Goal: Information Seeking & Learning: Learn about a topic

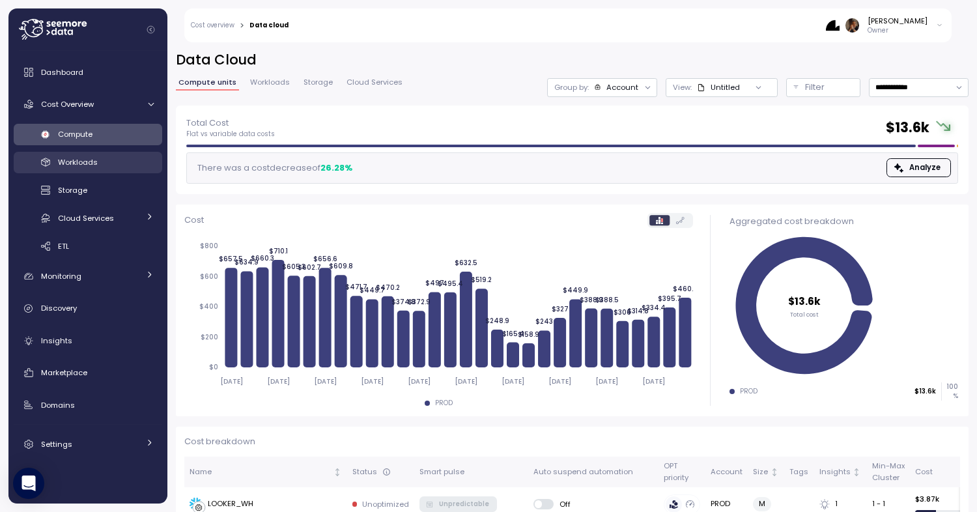
click at [100, 170] on link "Workloads" at bounding box center [88, 162] width 148 height 21
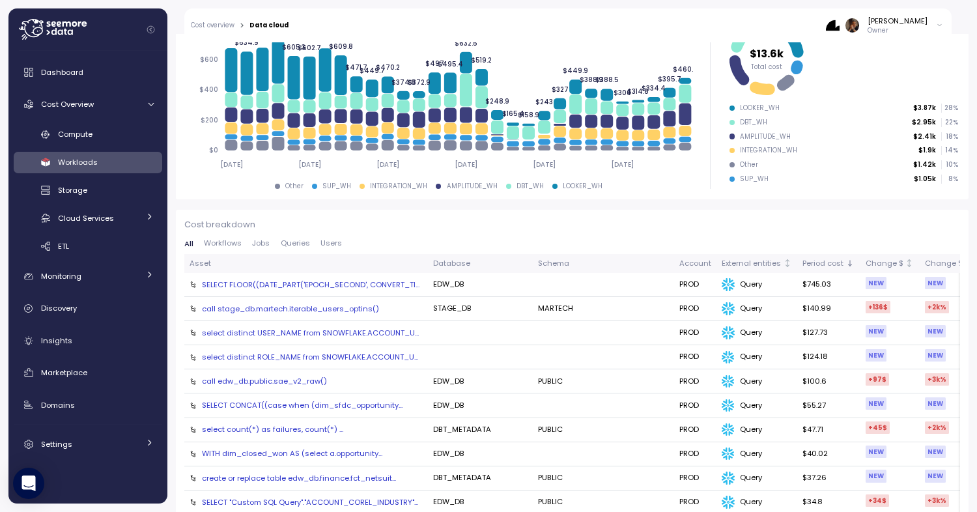
scroll to position [290, 0]
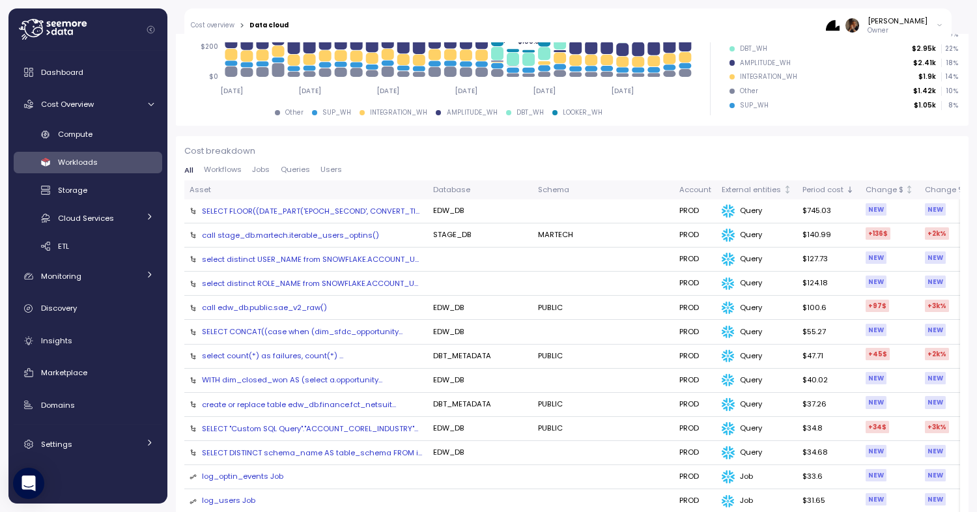
click at [329, 233] on div "call stage_db.martech.iterable_users_optins()" at bounding box center [290, 235] width 177 height 10
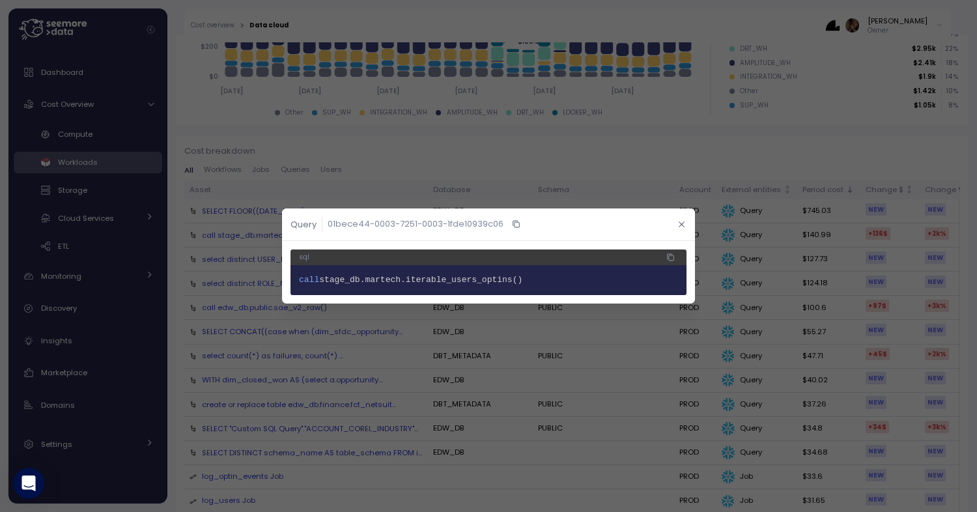
click at [683, 225] on icon "button" at bounding box center [681, 224] width 8 height 8
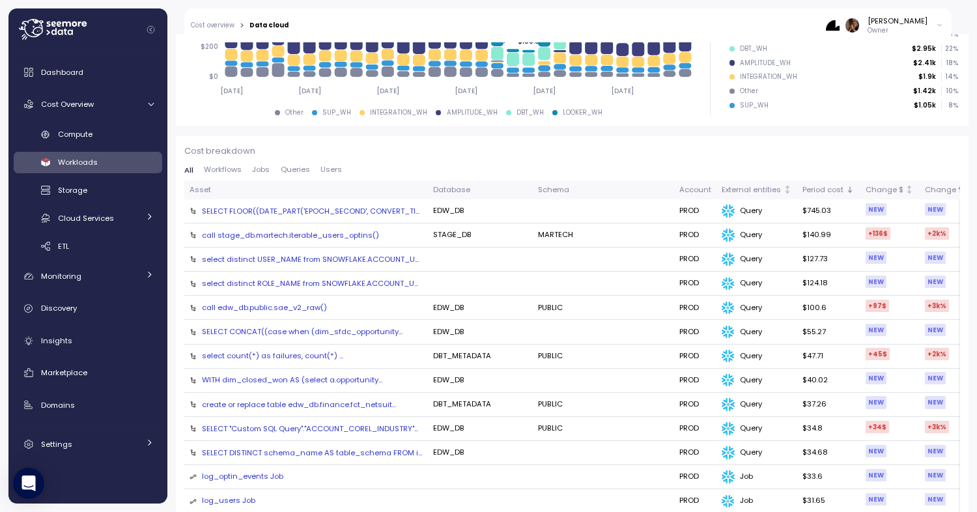
click at [378, 251] on td "select distinct USER_NAME from SNOWFLAKE.ACCOUNT_U..." at bounding box center [305, 259] width 243 height 24
click at [378, 257] on div "select distinct USER_NAME from SNOWFLAKE.ACCOUNT_U..." at bounding box center [310, 259] width 217 height 10
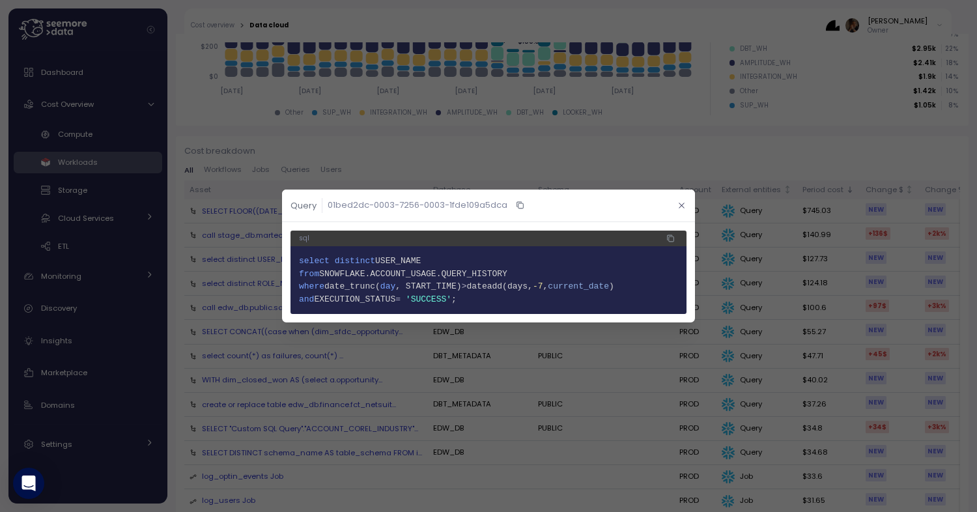
click at [681, 202] on icon "button" at bounding box center [681, 205] width 8 height 8
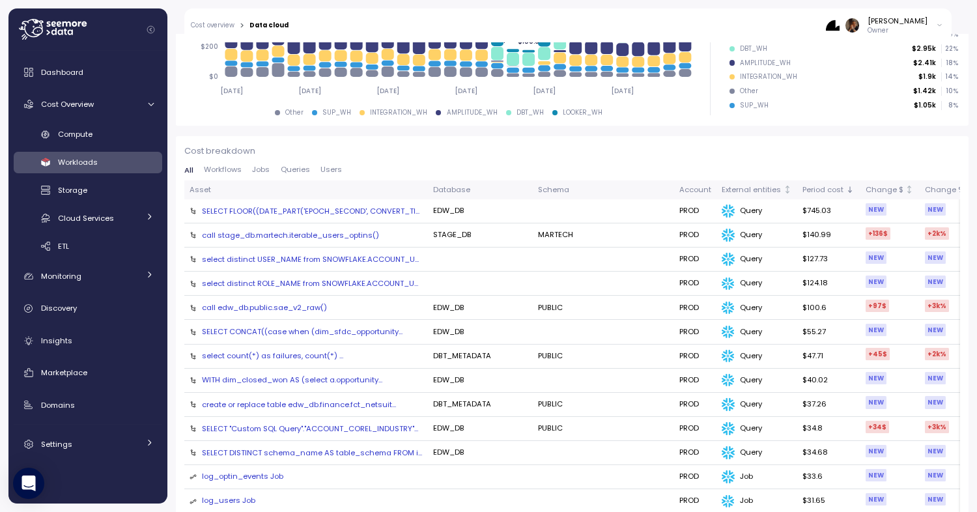
click at [267, 167] on span "Jobs" at bounding box center [261, 169] width 18 height 7
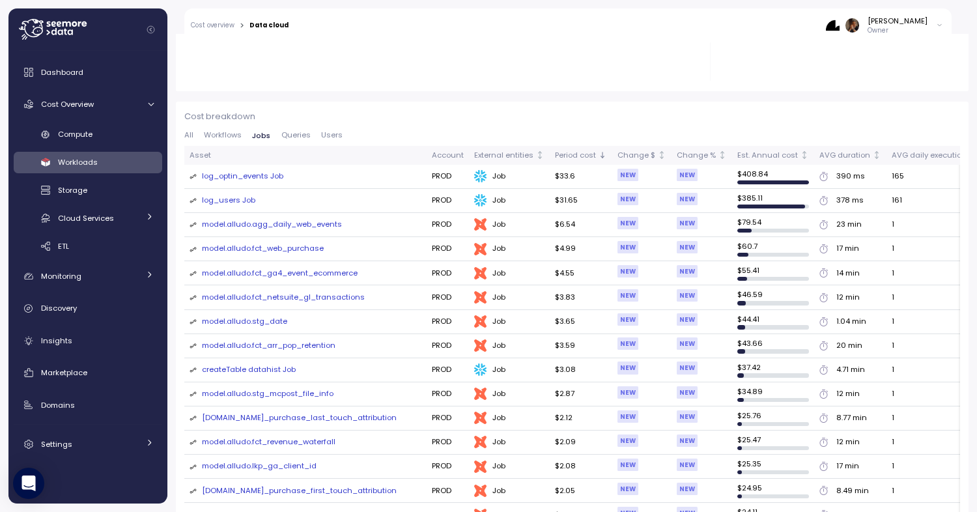
scroll to position [337, 0]
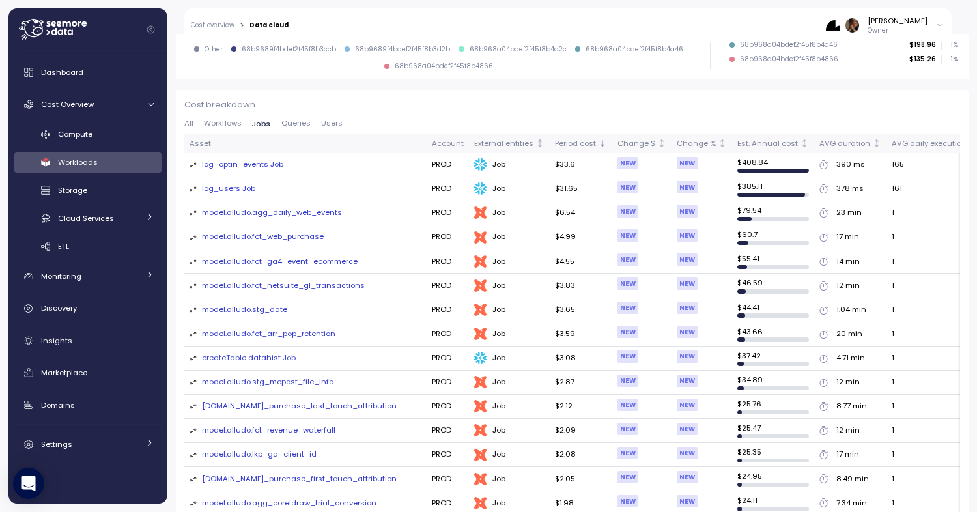
click at [254, 168] on div "log_optin_events Job" at bounding box center [242, 165] width 81 height 12
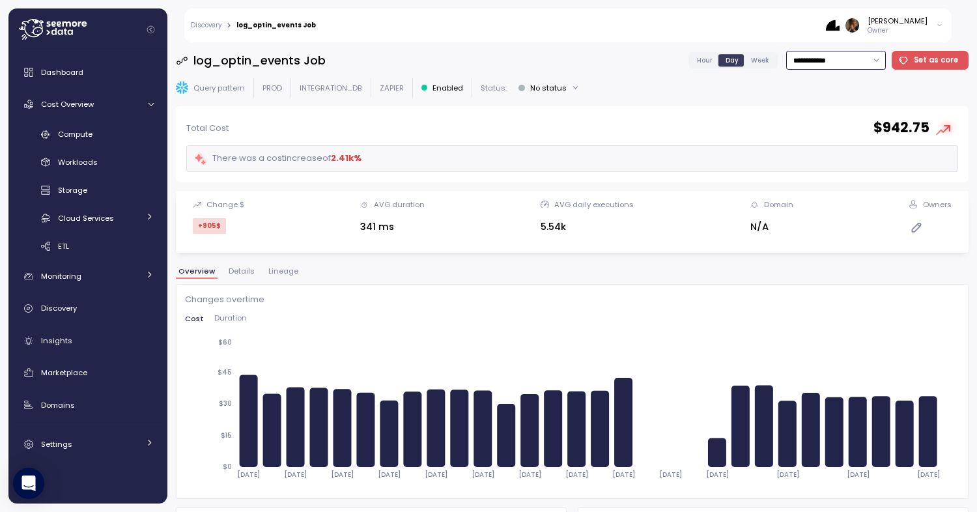
click at [857, 58] on input "**********" at bounding box center [836, 60] width 100 height 19
click at [824, 122] on div "Last 7 days" at bounding box center [832, 120] width 42 height 10
type input "**********"
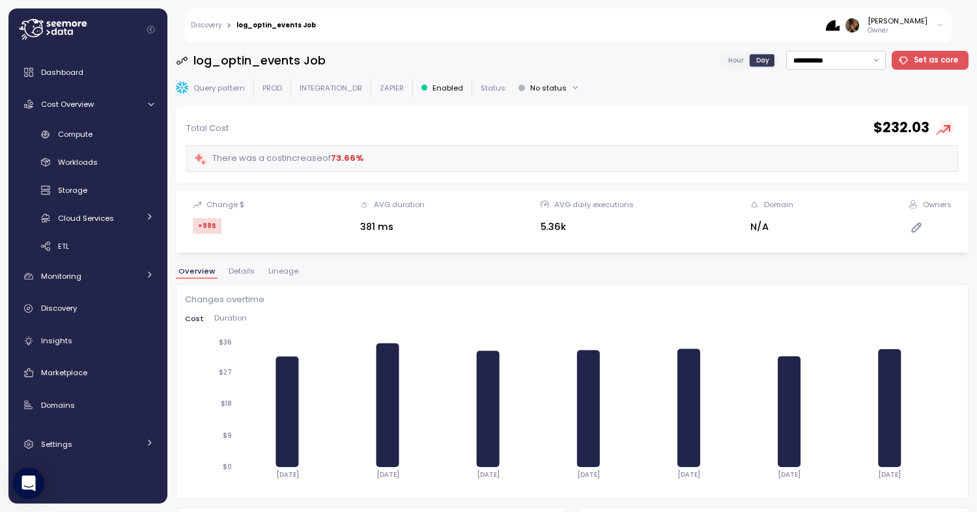
click at [211, 27] on link "Discovery" at bounding box center [206, 25] width 31 height 7
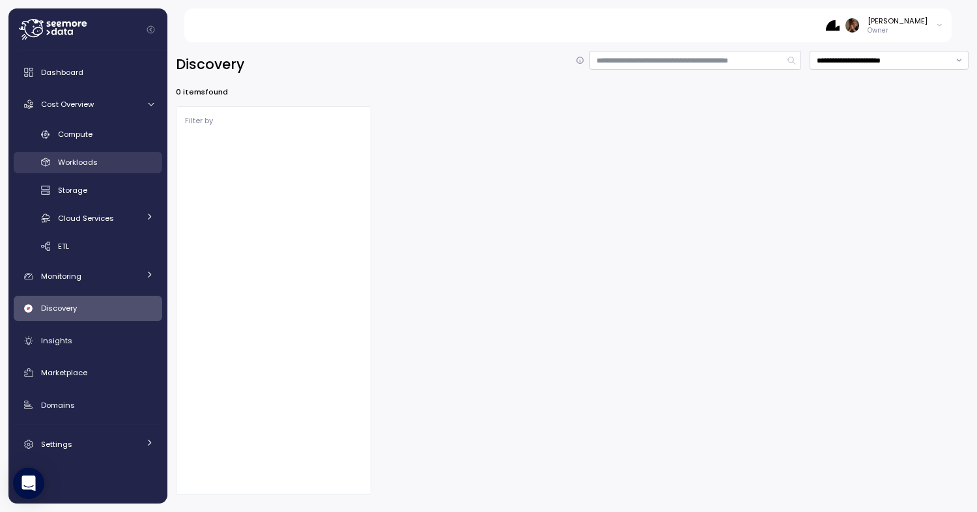
click at [101, 160] on div "Workloads" at bounding box center [106, 162] width 96 height 13
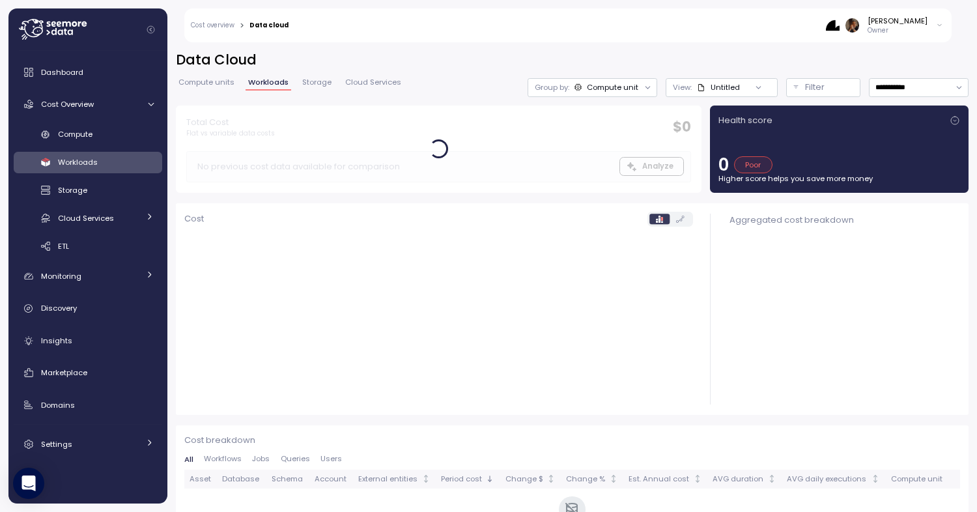
scroll to position [48, 0]
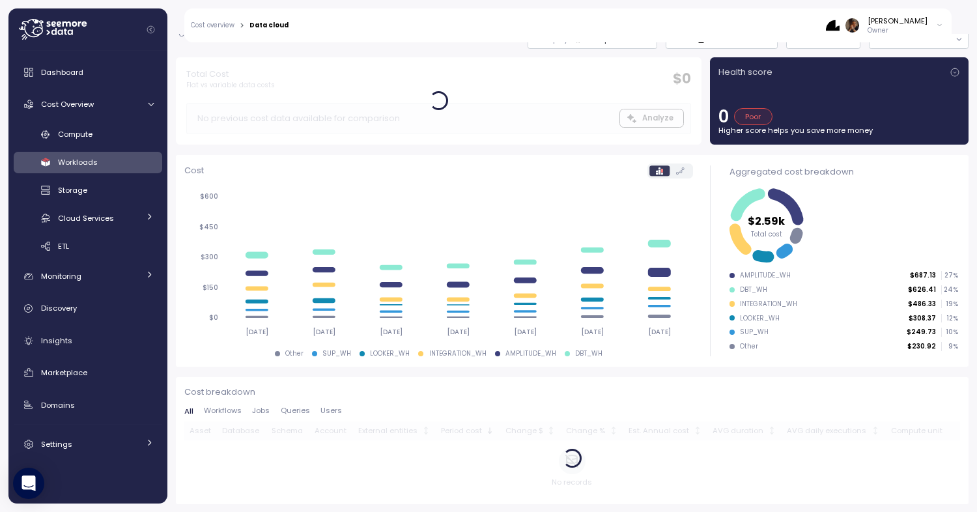
click at [258, 413] on span "Jobs" at bounding box center [261, 410] width 18 height 7
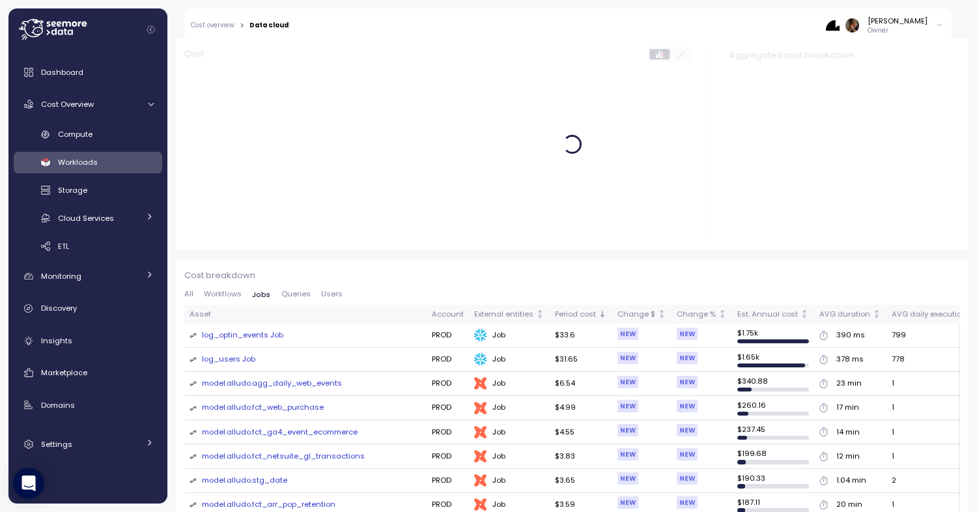
scroll to position [171, 0]
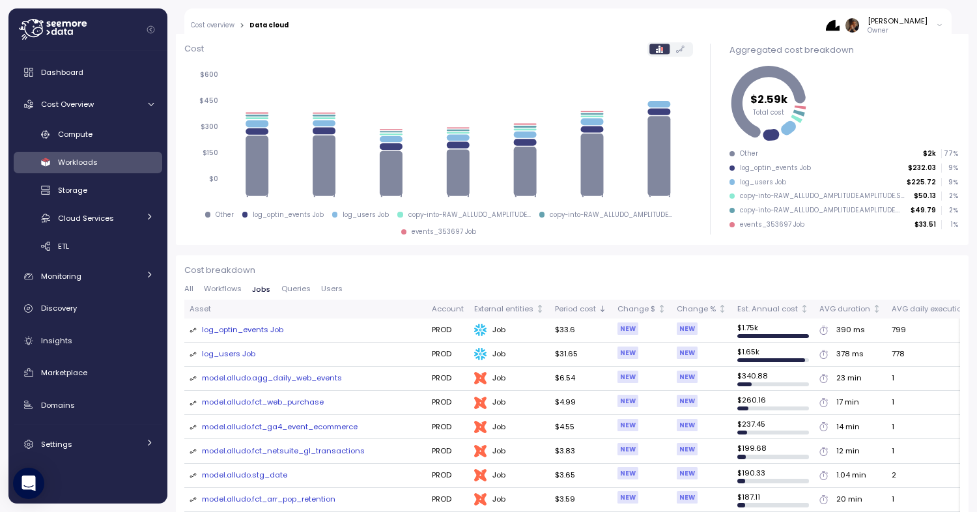
click at [238, 380] on div "model.alludo.agg_daily_web_events" at bounding box center [272, 378] width 140 height 12
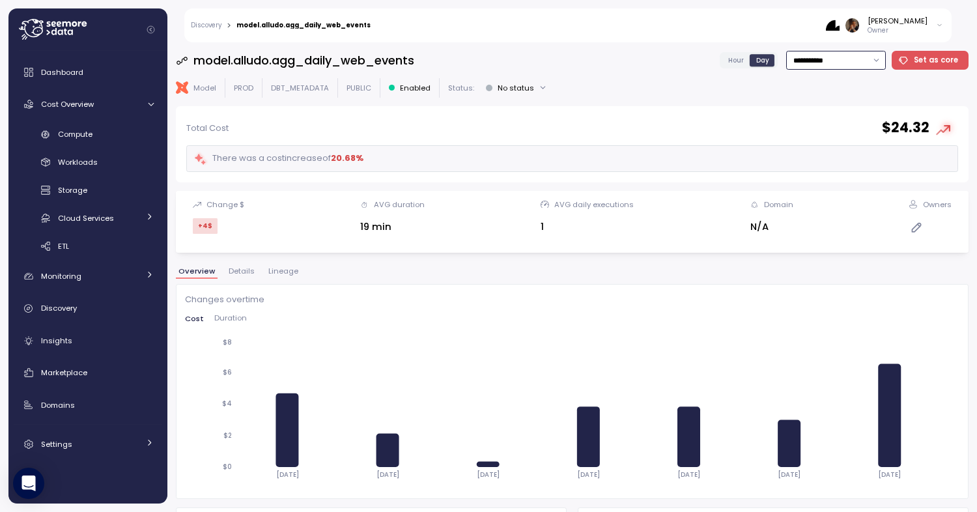
click at [844, 59] on input "**********" at bounding box center [836, 60] width 100 height 19
click at [811, 155] on div "Last 30 days" at bounding box center [827, 154] width 63 height 10
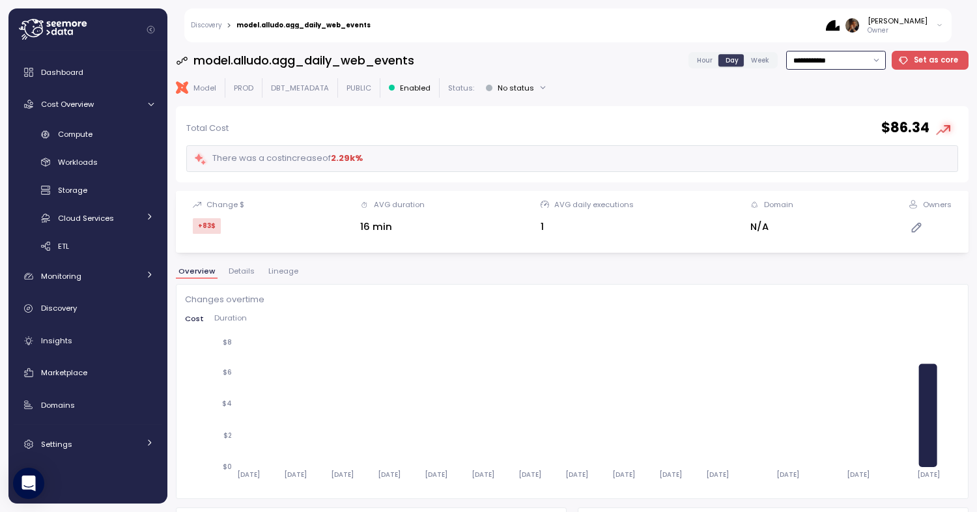
click at [826, 67] on input "**********" at bounding box center [836, 60] width 100 height 19
click at [820, 103] on div "Last 3 days" at bounding box center [832, 103] width 43 height 10
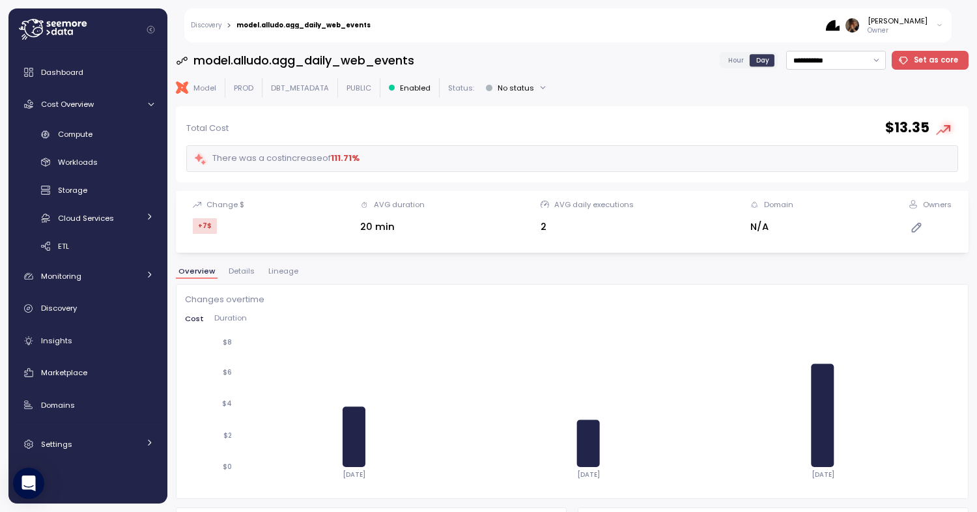
click at [919, 23] on div "[PERSON_NAME]" at bounding box center [897, 21] width 60 height 10
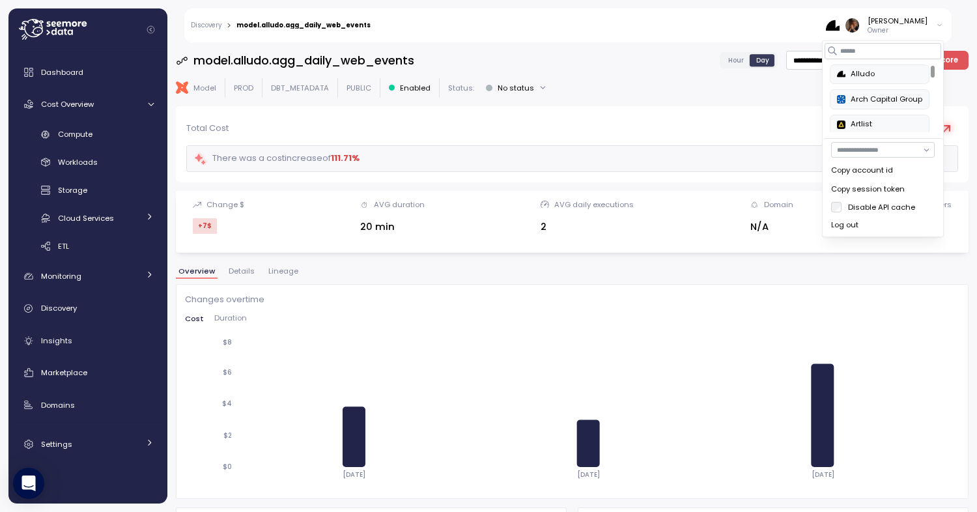
click at [790, 117] on div "Total Cost $ 13.35" at bounding box center [571, 128] width 771 height 23
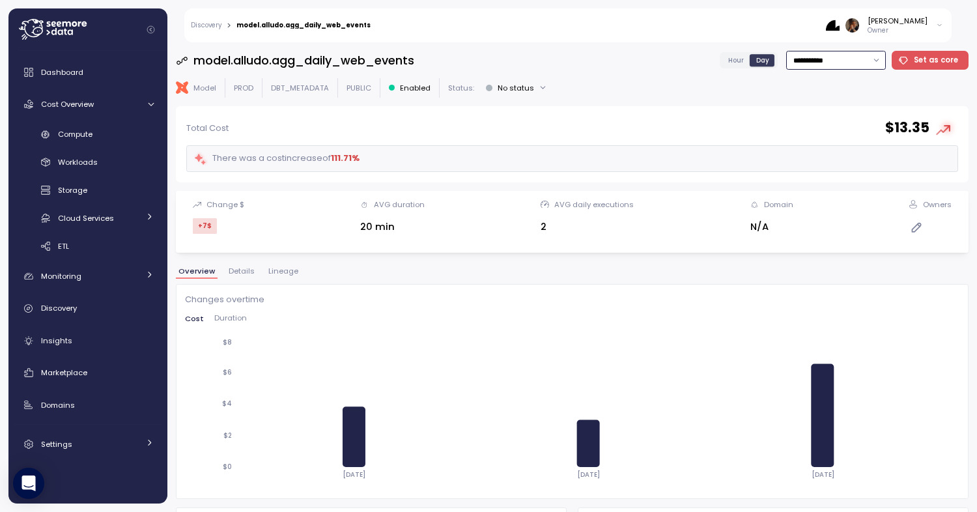
click at [816, 58] on input "**********" at bounding box center [836, 60] width 100 height 19
click at [816, 120] on div "Last 7 days" at bounding box center [832, 120] width 42 height 10
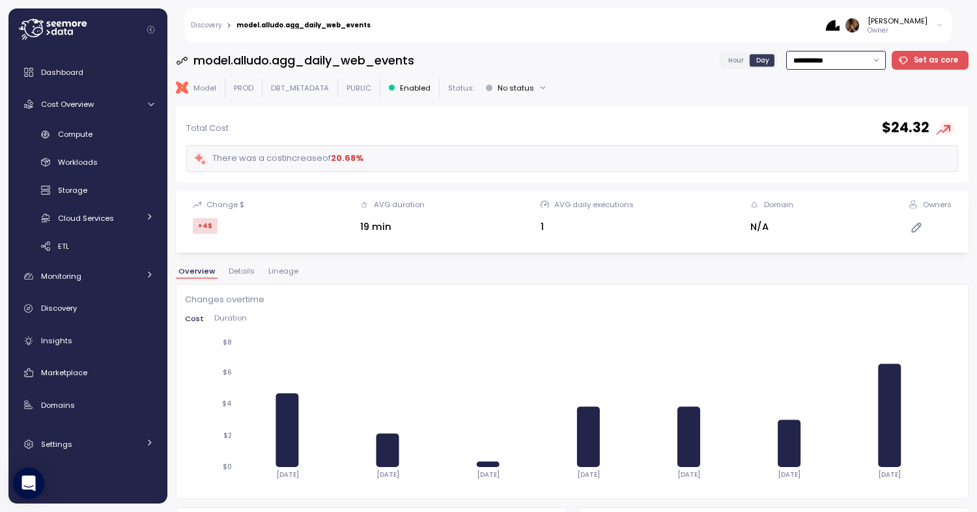
click at [822, 59] on input "**********" at bounding box center [836, 60] width 100 height 19
click at [814, 158] on div "Last 30 days" at bounding box center [835, 154] width 48 height 10
type input "**********"
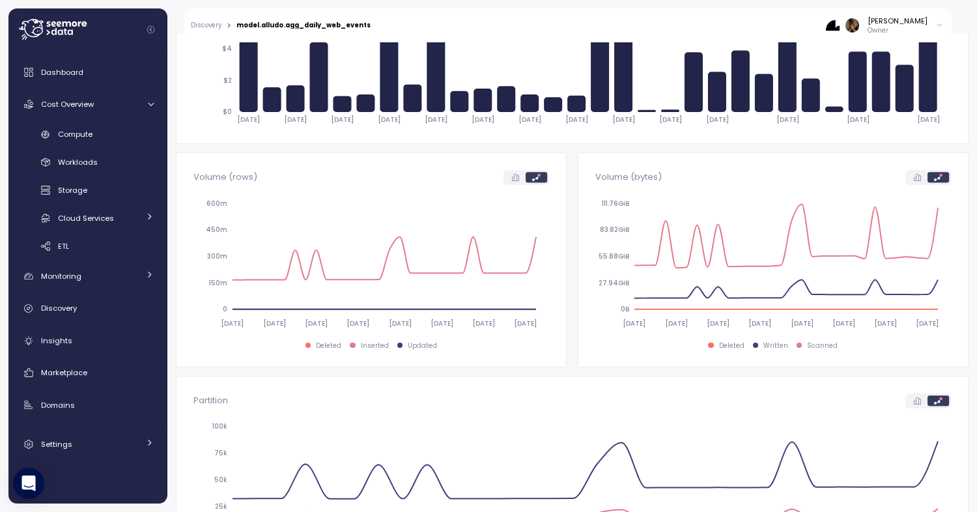
scroll to position [518, 0]
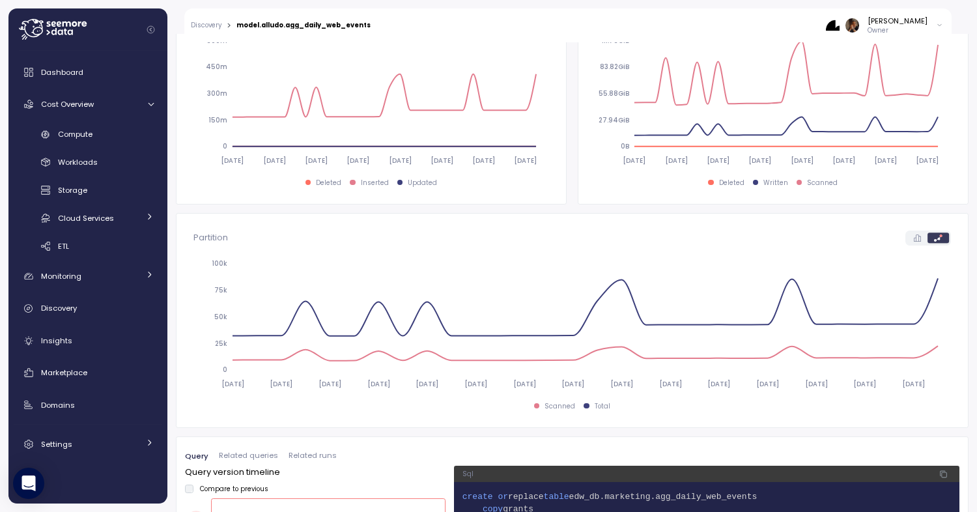
click at [266, 459] on span "Related queries" at bounding box center [248, 455] width 59 height 7
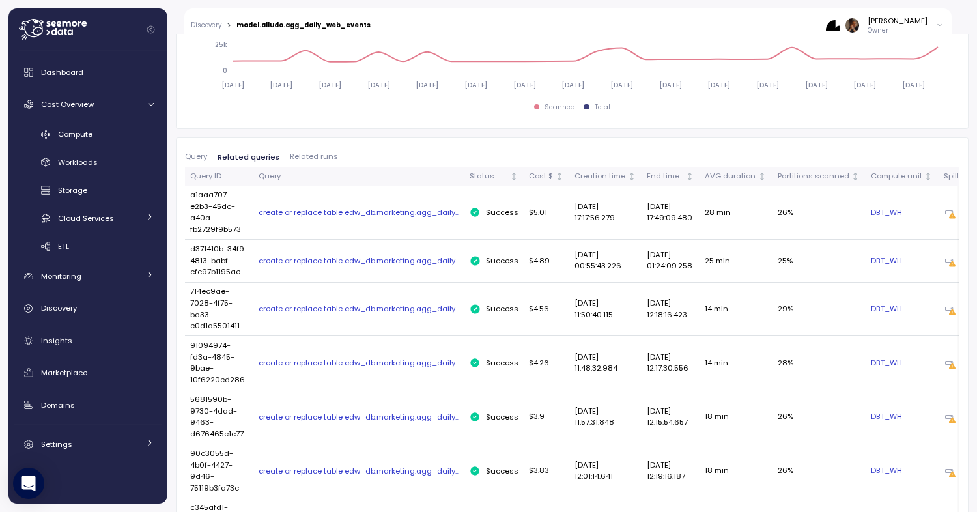
scroll to position [705, 0]
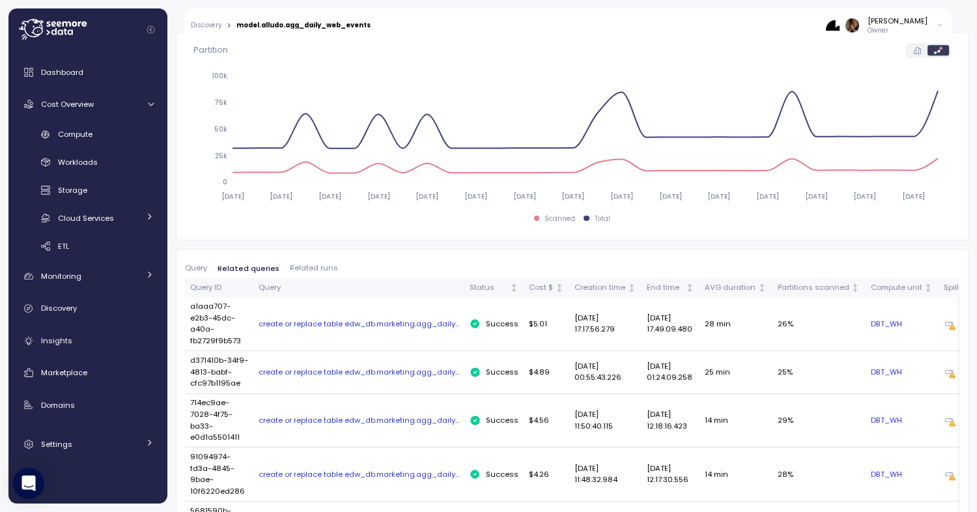
click at [192, 266] on span "Query" at bounding box center [196, 267] width 22 height 7
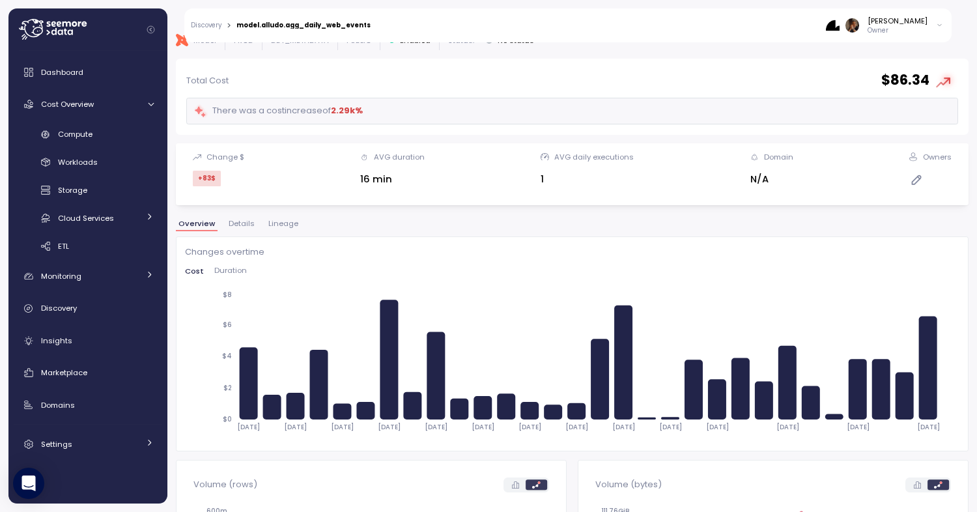
scroll to position [0, 0]
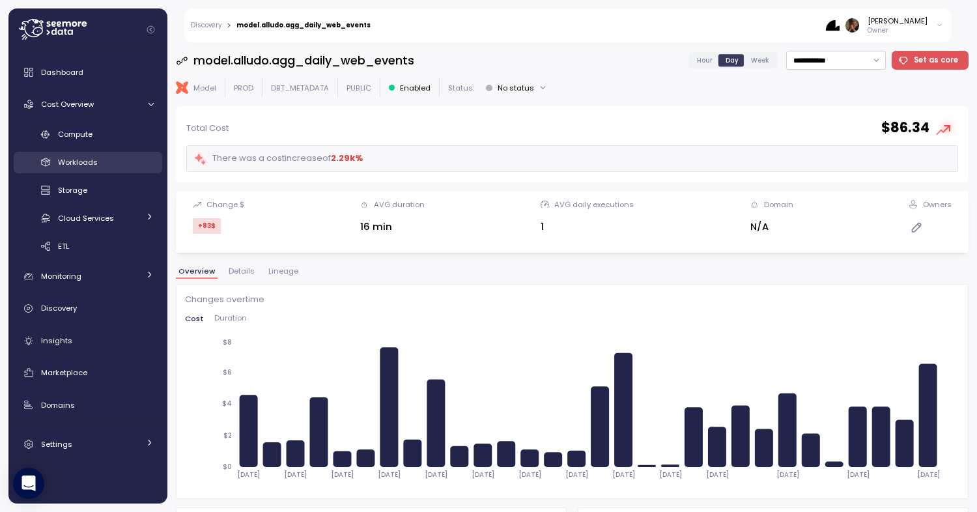
click at [116, 165] on div "Workloads" at bounding box center [106, 162] width 96 height 13
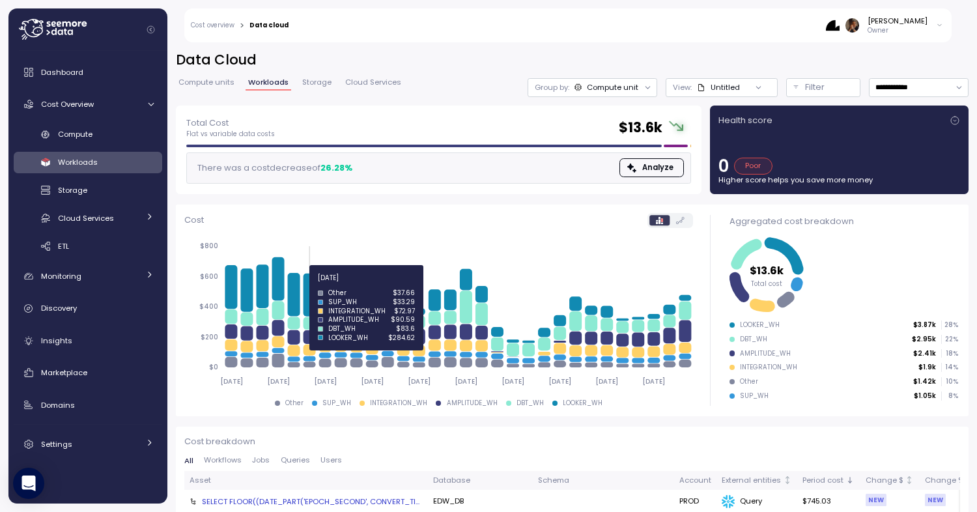
scroll to position [144, 0]
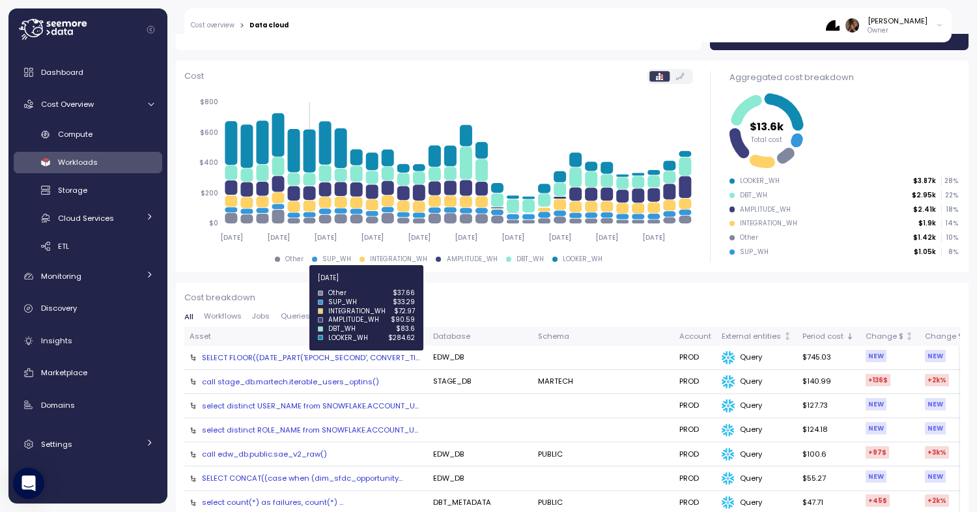
click at [232, 322] on div "All Workflows Jobs Queries Users" at bounding box center [571, 319] width 775 height 14
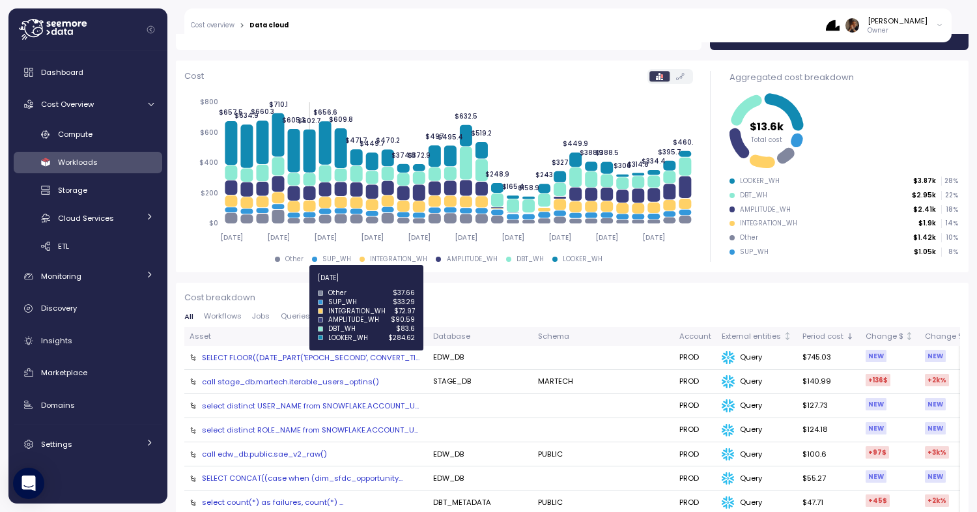
click at [234, 316] on span "Workflows" at bounding box center [223, 315] width 38 height 7
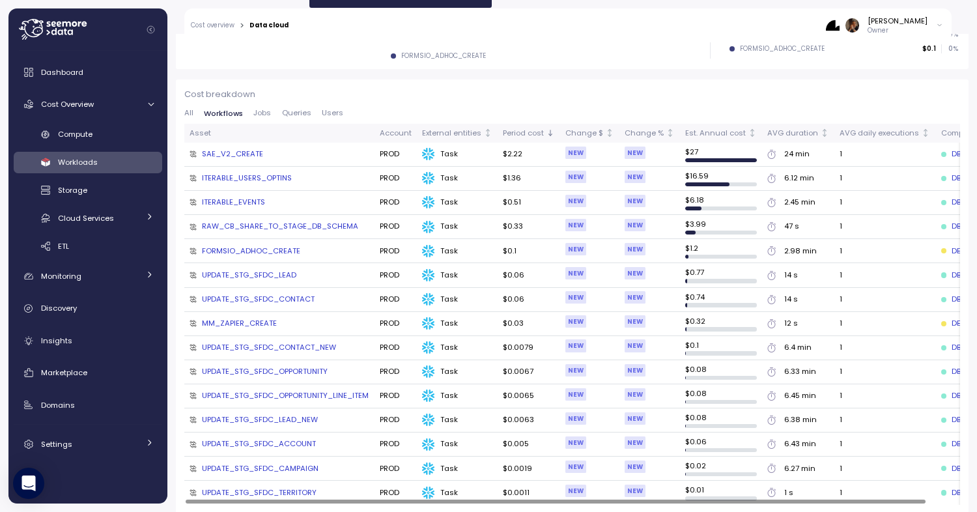
scroll to position [91, 0]
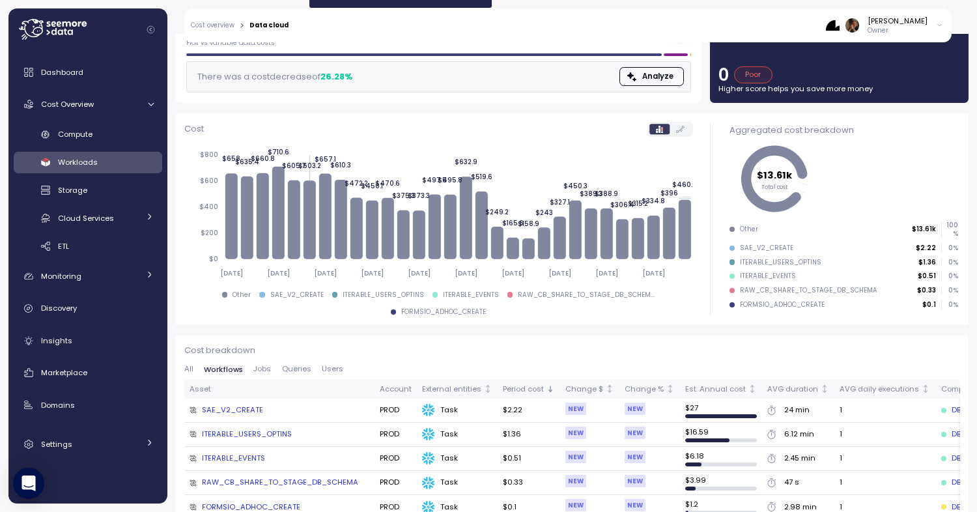
click at [258, 365] on span "Jobs" at bounding box center [262, 368] width 18 height 7
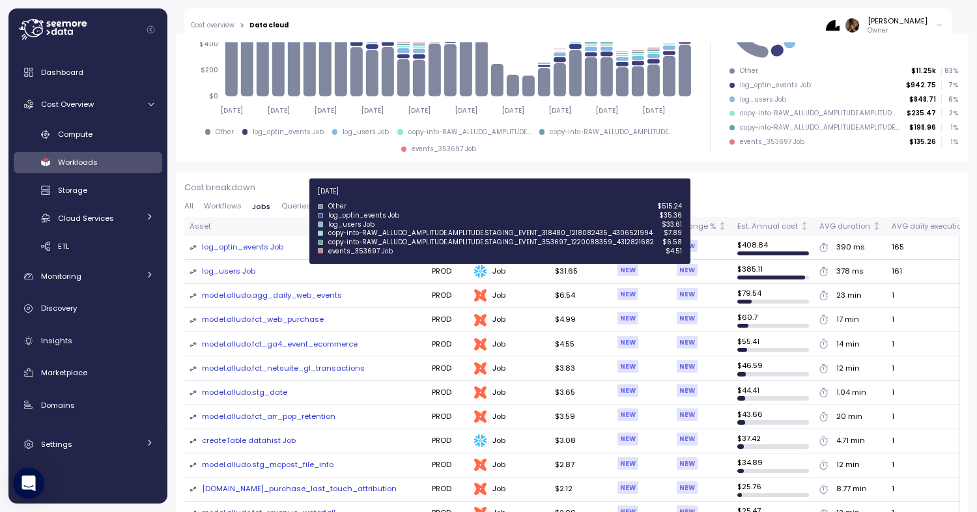
scroll to position [278, 0]
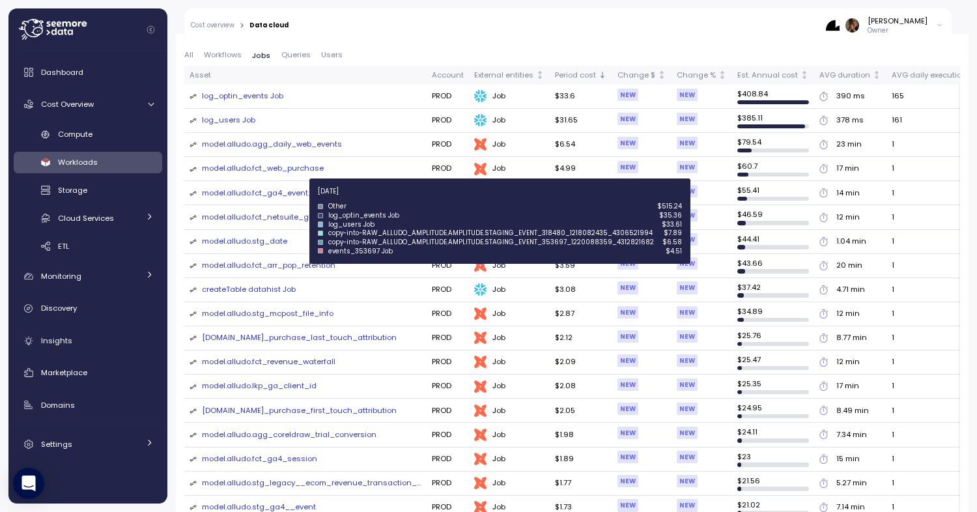
click at [270, 356] on div "model.alludo.fct_revenue_waterfall" at bounding box center [268, 362] width 133 height 12
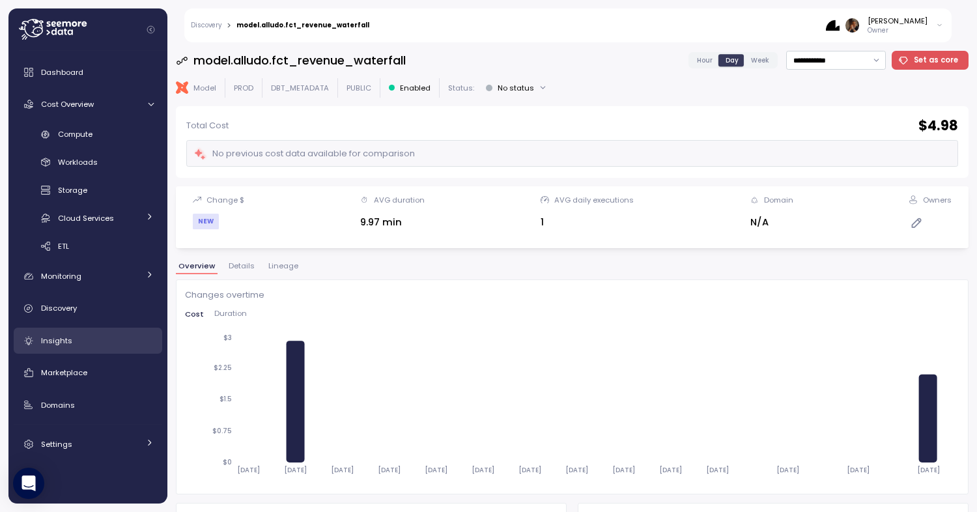
click at [96, 340] on div "Insights" at bounding box center [97, 340] width 113 height 13
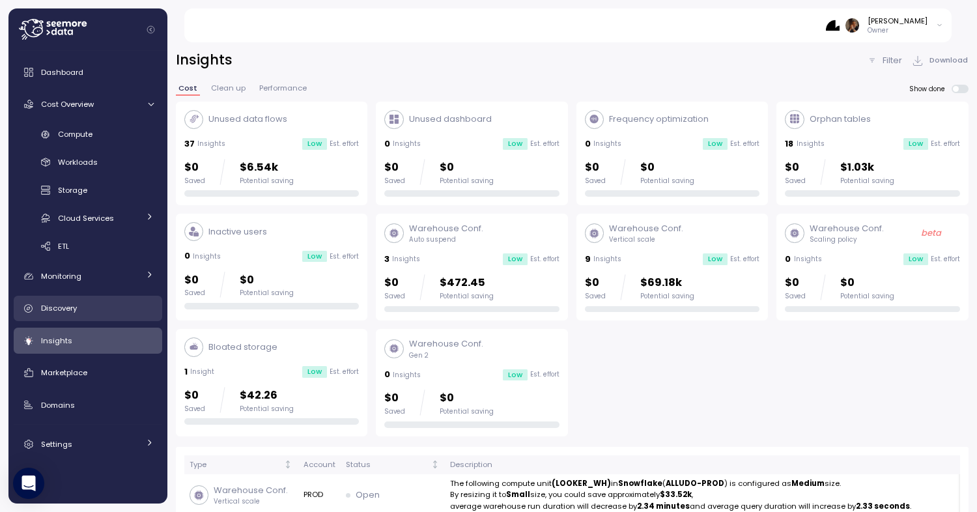
click at [81, 312] on div "Discovery" at bounding box center [97, 307] width 113 height 13
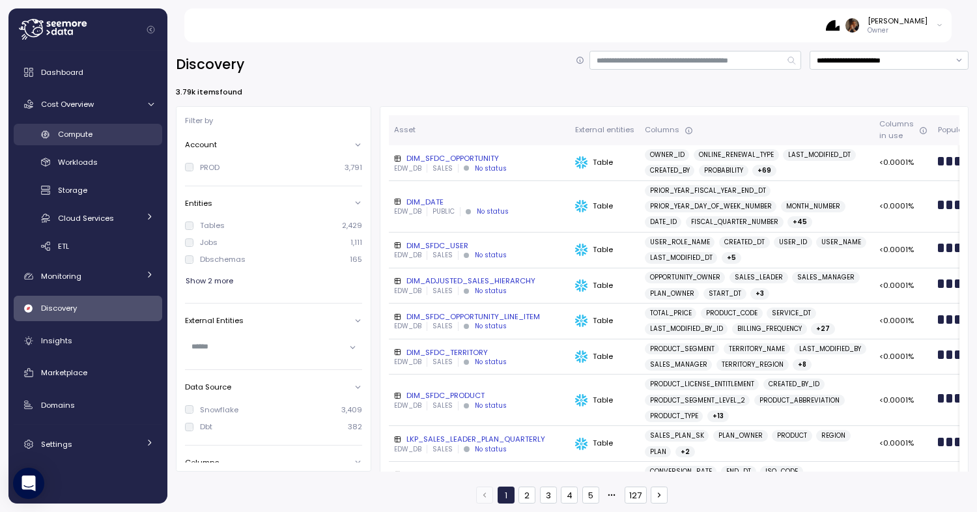
click at [89, 138] on span "Compute" at bounding box center [75, 134] width 35 height 10
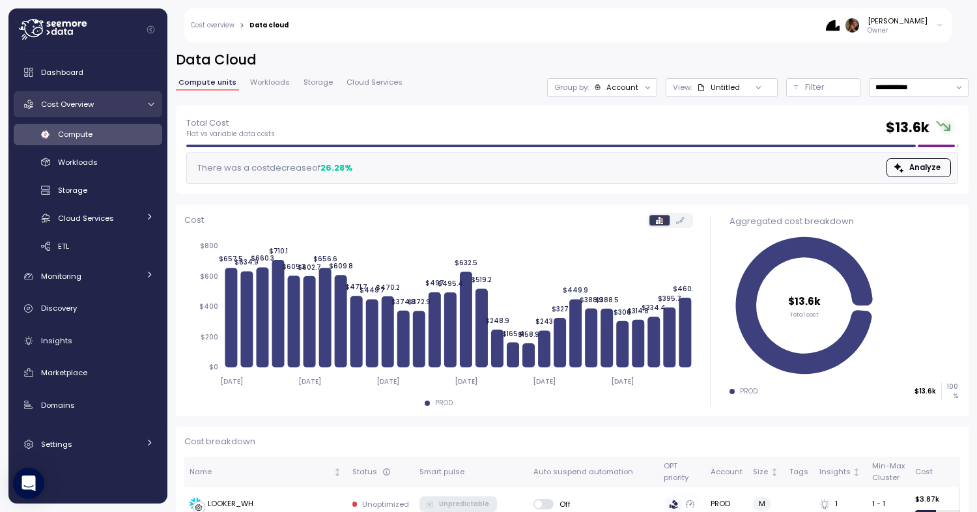
click at [75, 110] on div "Cost Overview" at bounding box center [90, 104] width 98 height 13
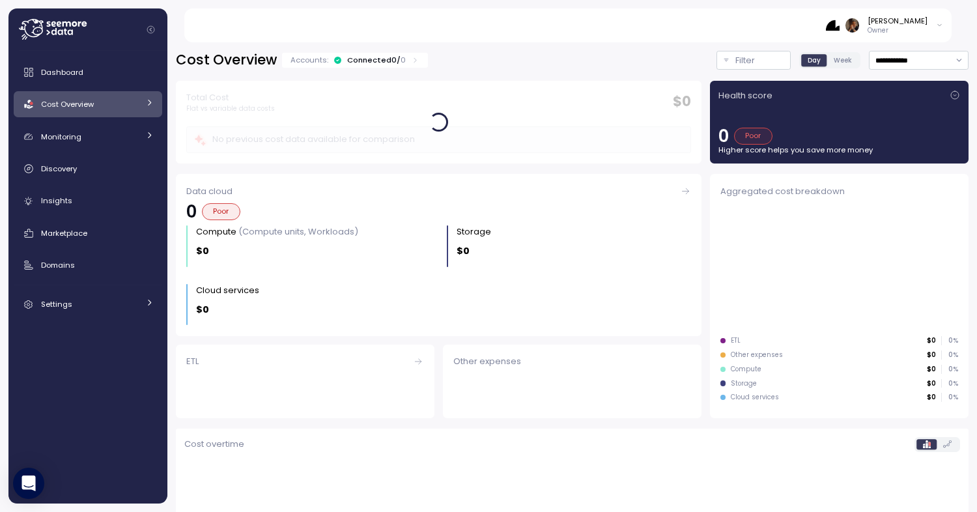
click at [75, 110] on div "Cost Overview" at bounding box center [90, 104] width 98 height 13
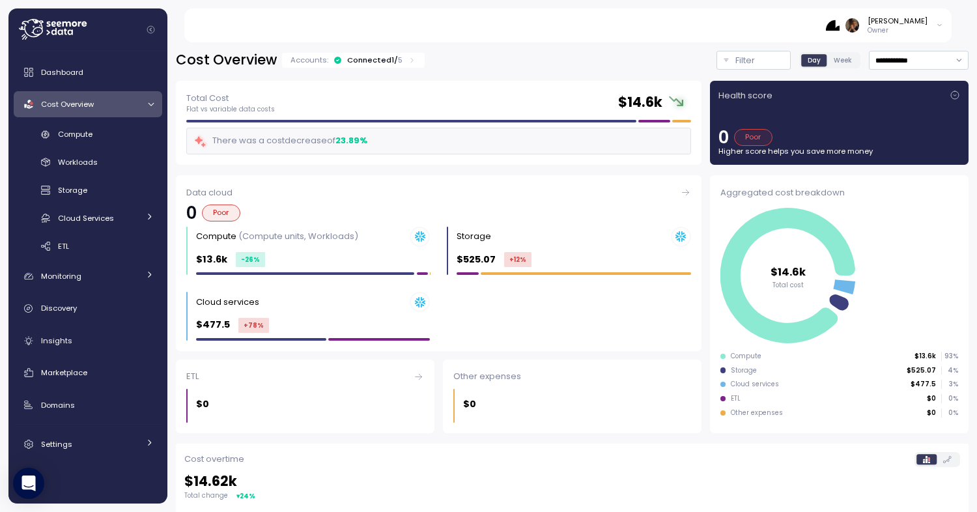
click at [355, 61] on div "Connected 1 / 5" at bounding box center [374, 60] width 55 height 10
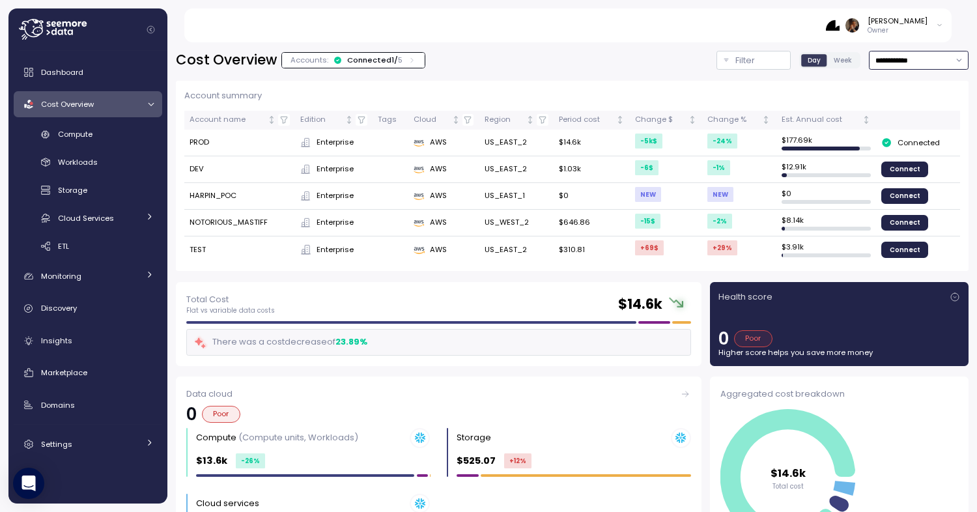
click at [920, 57] on input "**********" at bounding box center [918, 60] width 100 height 19
click at [896, 185] on div "Last year" at bounding box center [907, 189] width 34 height 10
type input "*********"
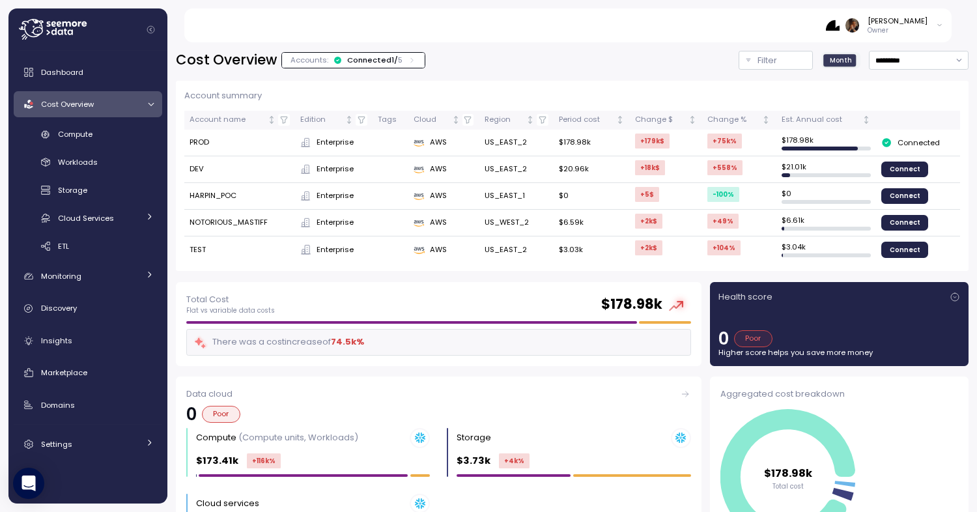
click at [569, 141] on td "$178.98k" at bounding box center [591, 143] width 76 height 27
click at [765, 57] on p "Filter" at bounding box center [767, 60] width 20 height 13
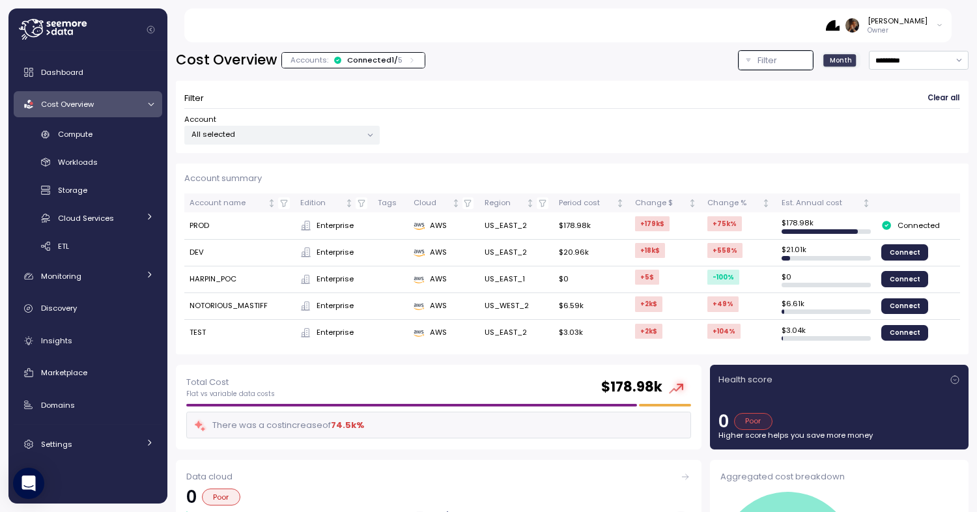
click at [361, 133] on div at bounding box center [370, 135] width 18 height 18
click at [253, 135] on p "All selected" at bounding box center [276, 134] width 170 height 10
click at [563, 118] on div "Account All selected" at bounding box center [571, 129] width 775 height 31
click at [941, 99] on span "Clear all" at bounding box center [943, 99] width 32 height 18
click at [79, 124] on link "Compute" at bounding box center [88, 134] width 148 height 21
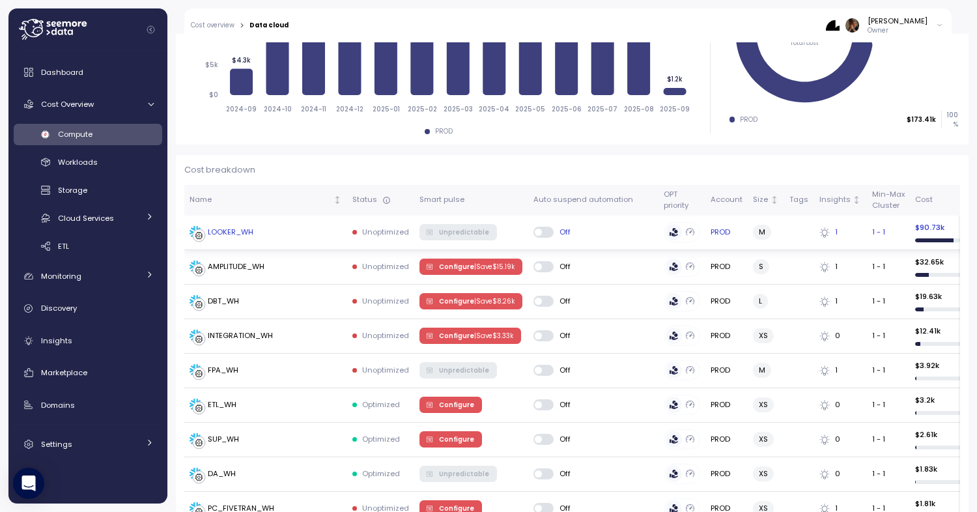
click at [232, 229] on div "LOOKER_WH" at bounding box center [231, 233] width 46 height 12
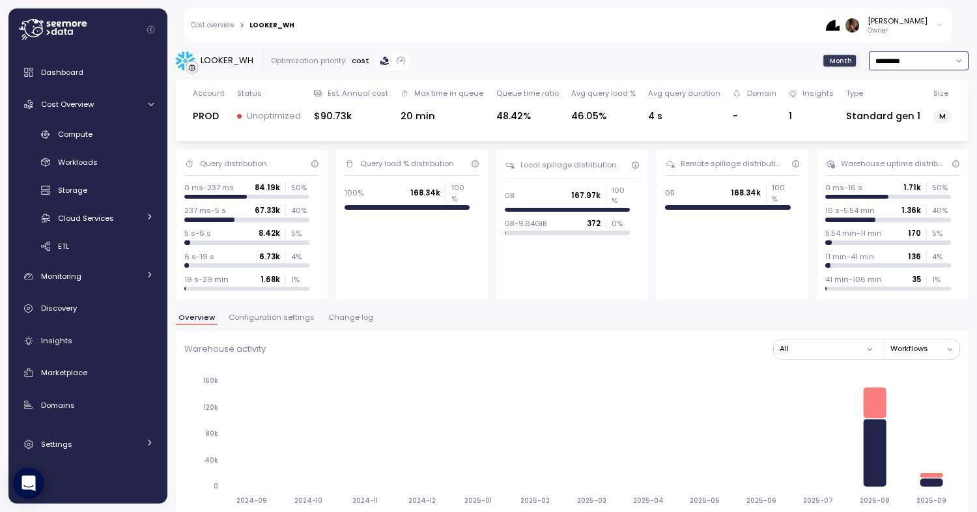
click at [891, 63] on input "*********" at bounding box center [918, 60] width 100 height 19
click at [898, 21] on div "[PERSON_NAME]" at bounding box center [897, 21] width 60 height 10
click at [745, 44] on div "LOOKER_WH Optimization priority: cost Month ********* Account PROD Status Unopt…" at bounding box center [571, 273] width 809 height 478
click at [878, 60] on input "*********" at bounding box center [918, 60] width 100 height 19
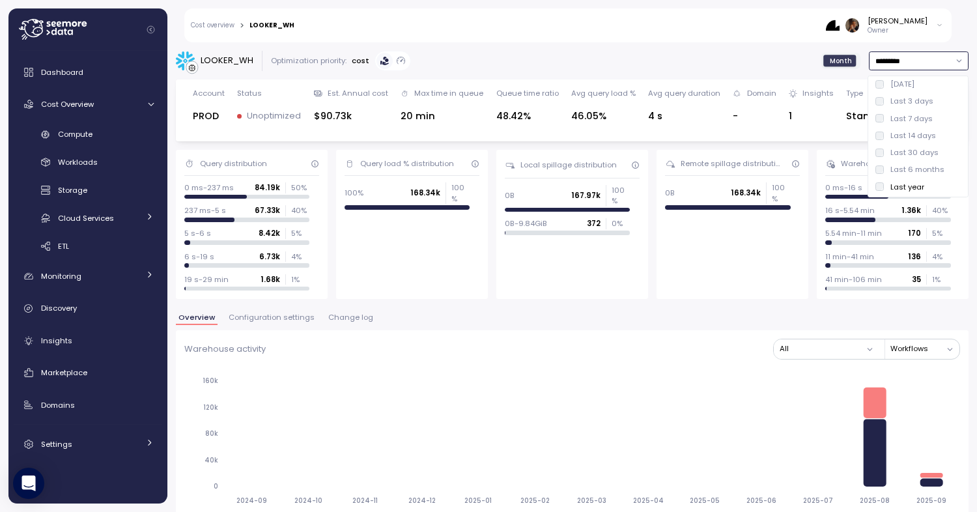
type input "**********"
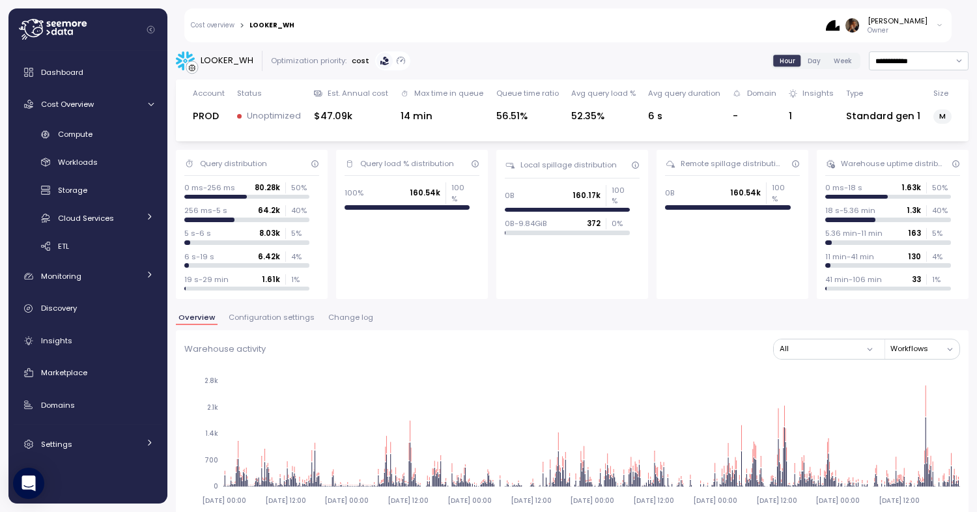
click at [892, 64] on input "**********" at bounding box center [918, 60] width 100 height 19
click at [896, 167] on div "Last 6 months" at bounding box center [917, 172] width 54 height 10
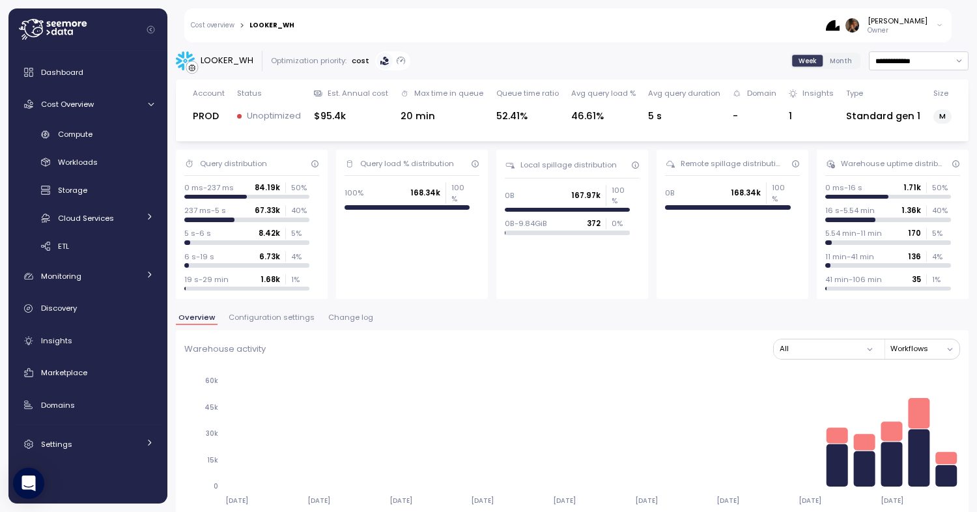
click at [904, 66] on input "**********" at bounding box center [918, 60] width 100 height 19
click at [895, 146] on div "Last 30 days" at bounding box center [917, 154] width 95 height 17
type input "**********"
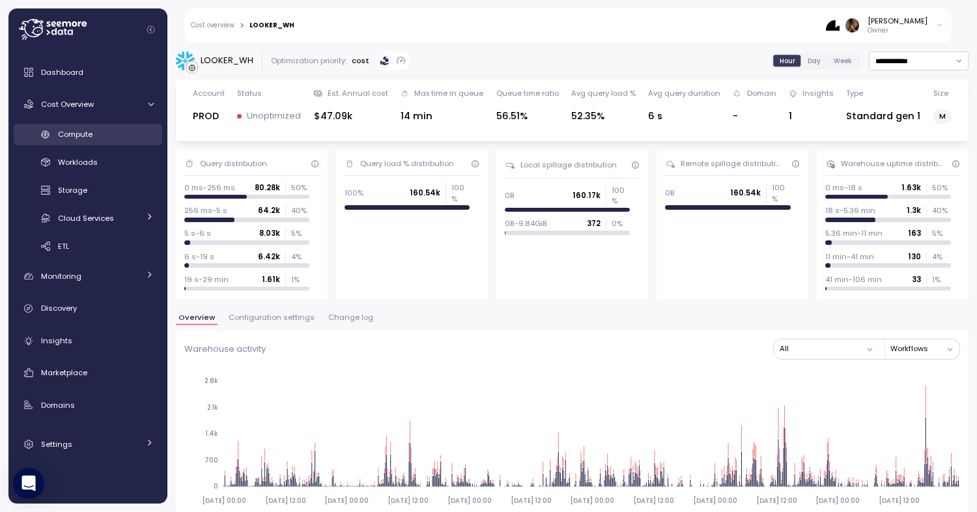
click at [104, 133] on div "Compute" at bounding box center [106, 134] width 96 height 13
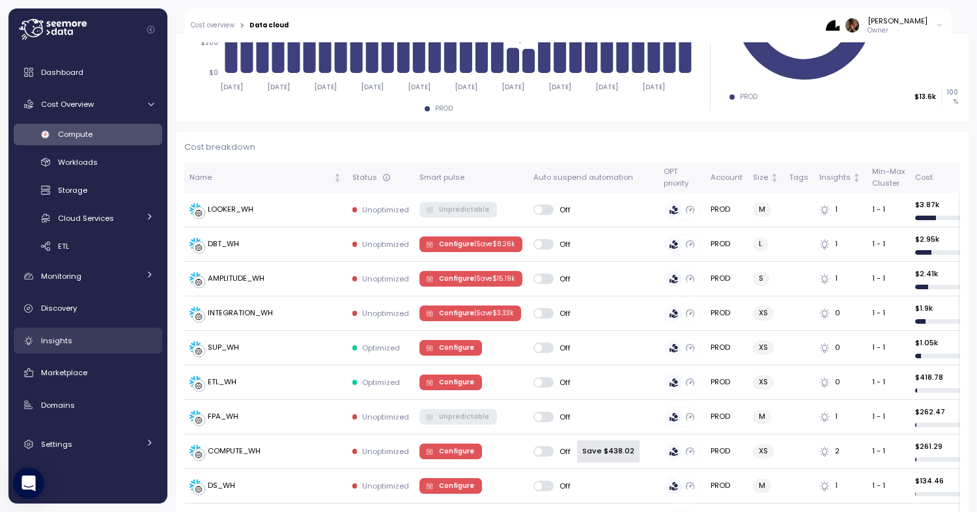
click at [70, 343] on div "Insights" at bounding box center [97, 340] width 113 height 13
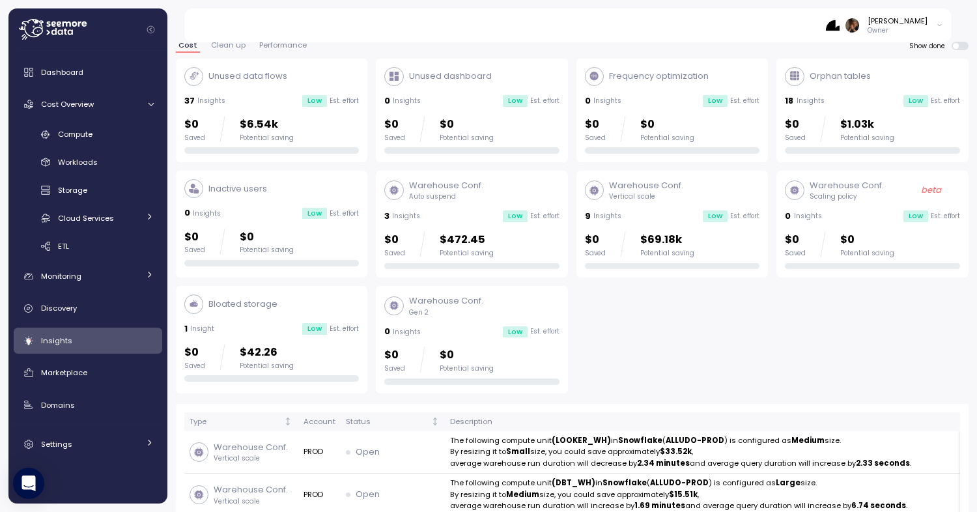
click at [664, 200] on p "Vertical scale" at bounding box center [646, 196] width 74 height 9
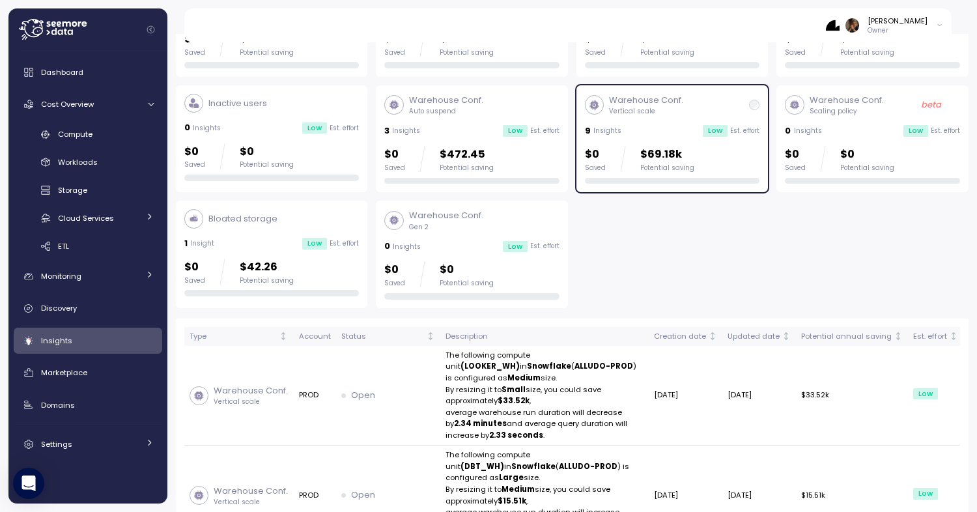
scroll to position [248, 0]
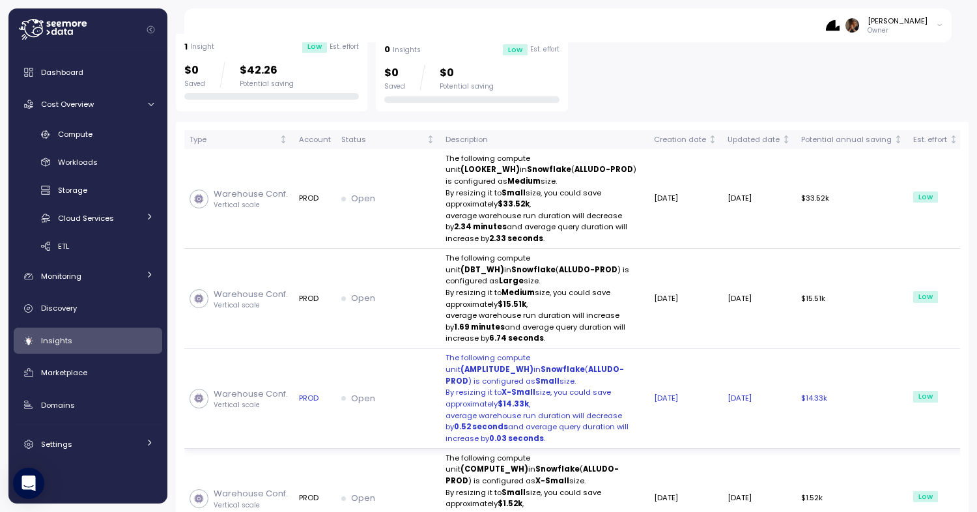
scroll to position [314, 0]
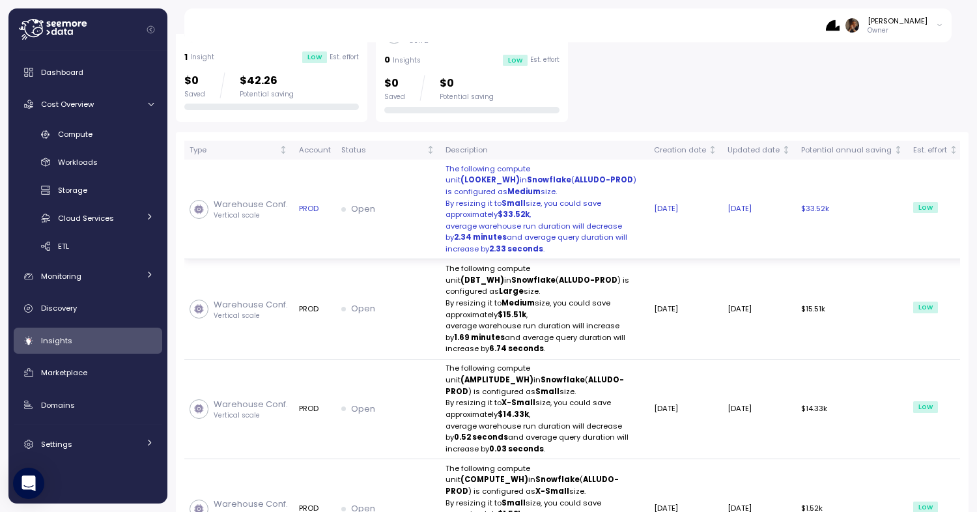
click at [485, 221] on p "By resizing it to Small size, you could save approximately $33.52k ," at bounding box center [544, 209] width 198 height 23
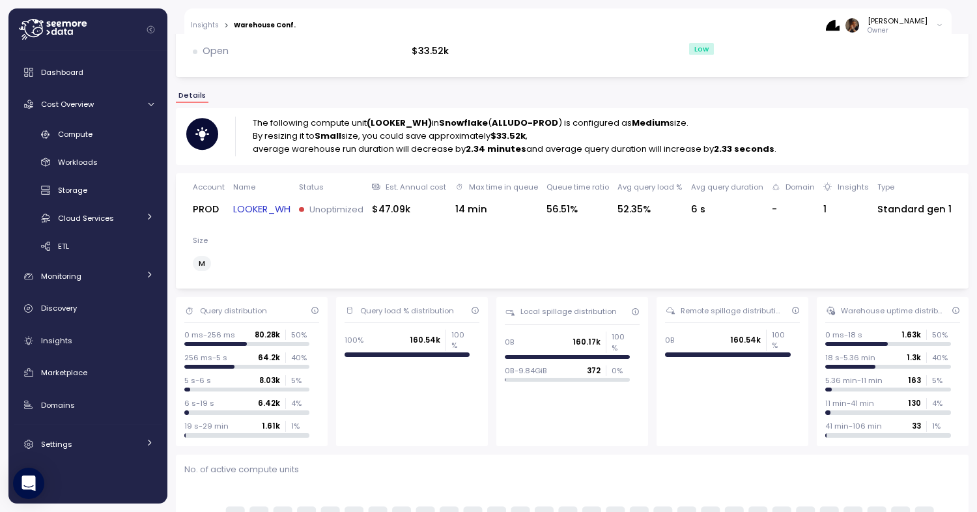
scroll to position [67, 0]
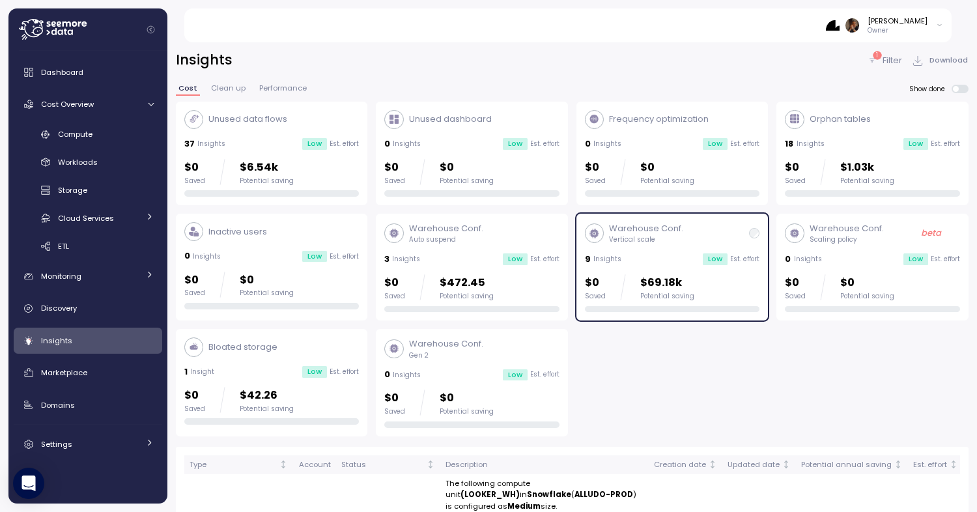
click at [230, 90] on span "Clean up" at bounding box center [228, 88] width 35 height 7
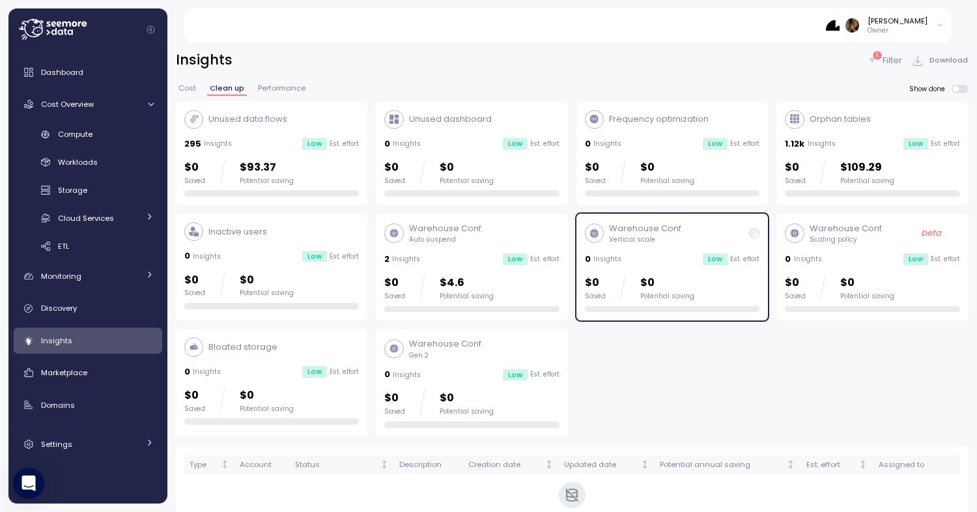
click at [276, 85] on span "Performance" at bounding box center [282, 88] width 48 height 7
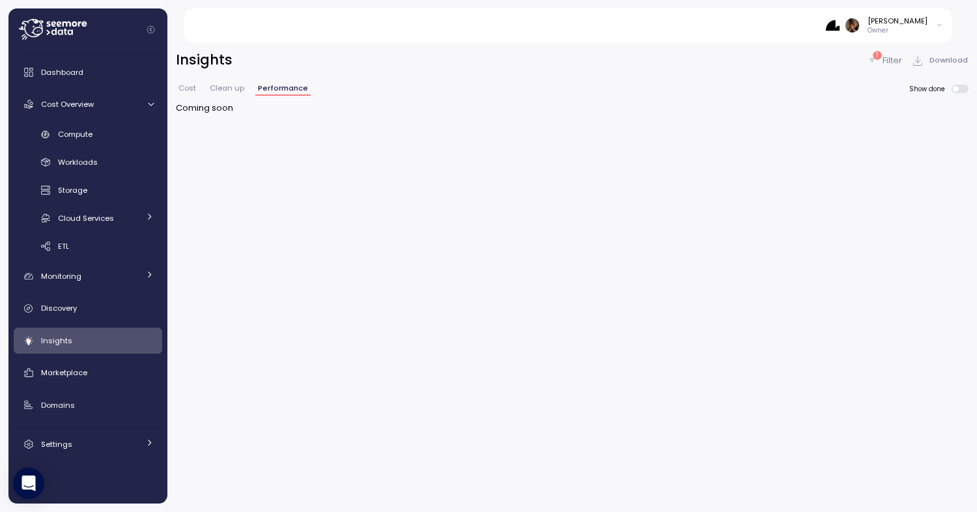
click at [207, 92] on button "Clean up" at bounding box center [227, 90] width 40 height 11
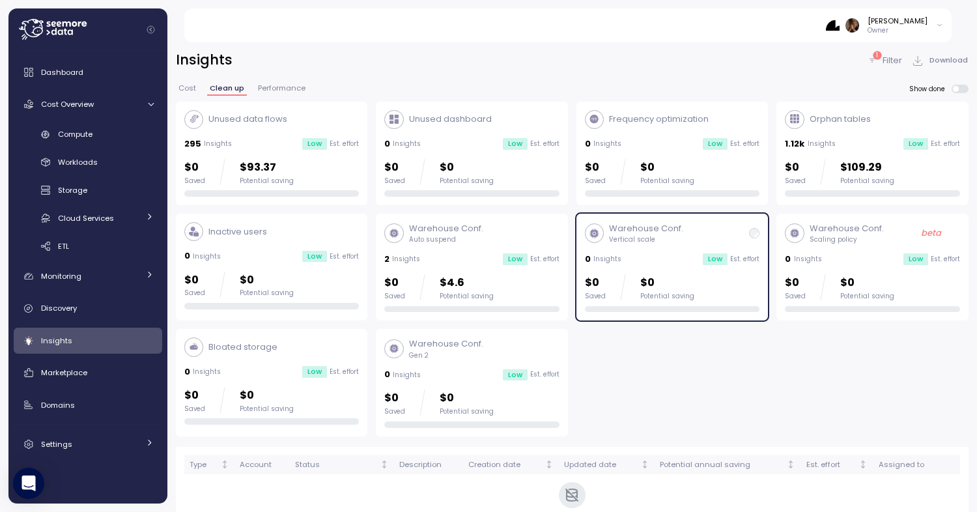
click at [191, 92] on span "Cost" at bounding box center [187, 88] width 18 height 7
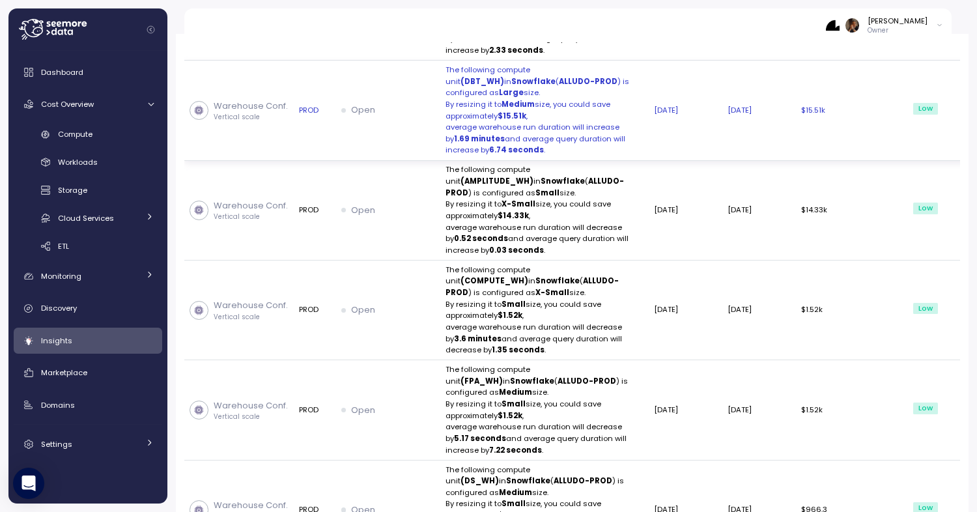
scroll to position [508, 0]
